Goal: Information Seeking & Learning: Understand process/instructions

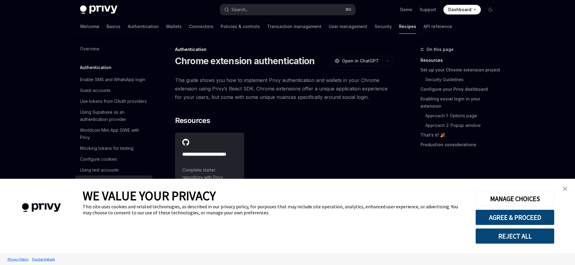
click at [566, 187] on img "close banner" at bounding box center [564, 189] width 4 height 4
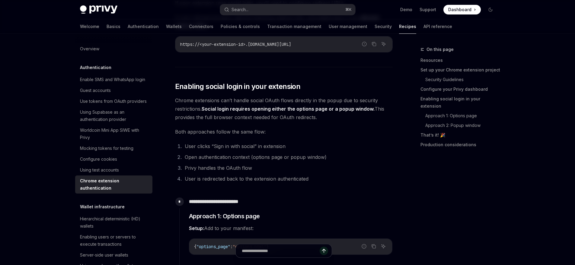
scroll to position [787, 0]
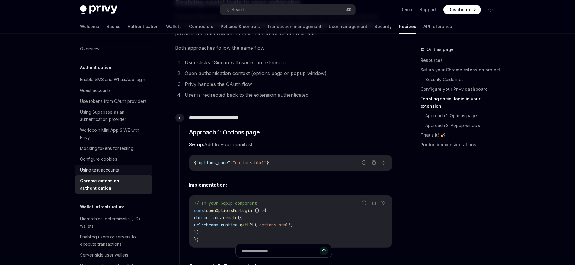
click at [111, 174] on div "Using test accounts" at bounding box center [99, 169] width 39 height 7
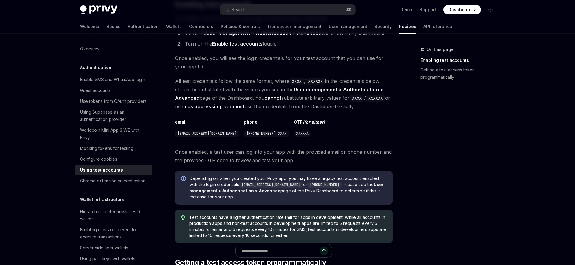
scroll to position [179, 0]
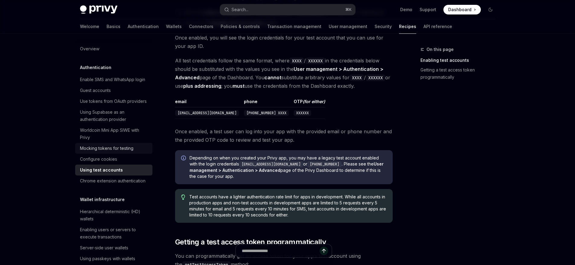
click at [107, 154] on link "Mocking tokens for testing" at bounding box center [113, 148] width 77 height 11
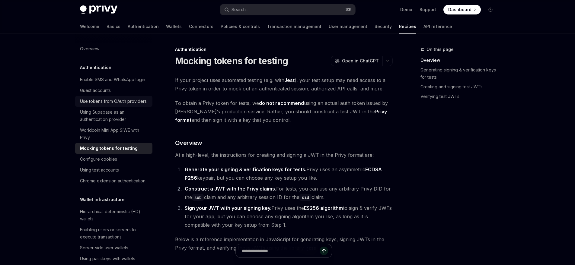
click at [117, 105] on div "Use tokens from OAuth providers" at bounding box center [113, 101] width 67 height 7
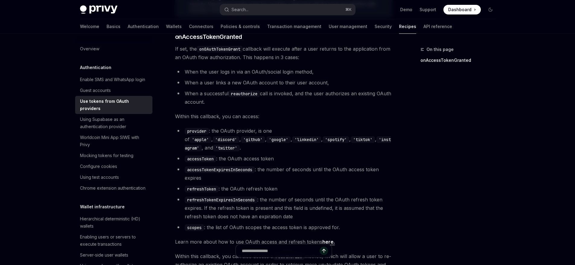
scroll to position [258, 0]
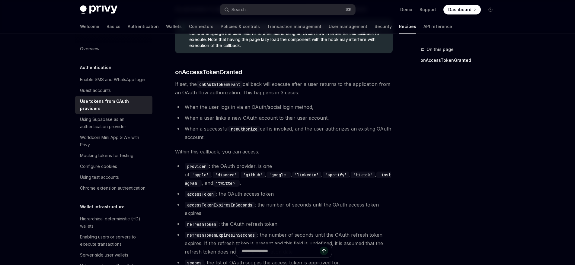
type textarea "*"
